Goal: Entertainment & Leisure: Consume media (video, audio)

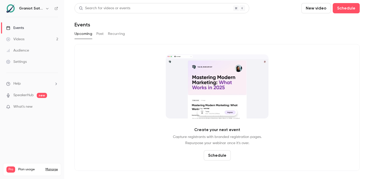
click at [26, 42] on link "Videos 2" at bounding box center [32, 39] width 64 height 11
